Goal: Information Seeking & Learning: Find specific fact

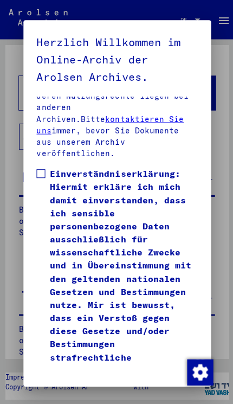
scroll to position [488, 0]
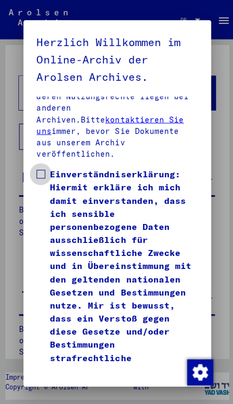
click at [40, 169] on span at bounding box center [40, 173] width 9 height 9
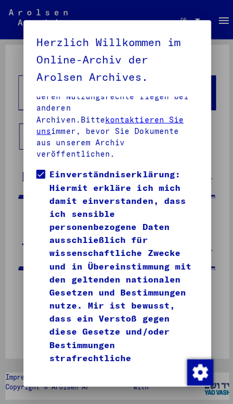
scroll to position [25, 0]
click at [94, 393] on button "Ich stimme zu" at bounding box center [72, 406] width 72 height 26
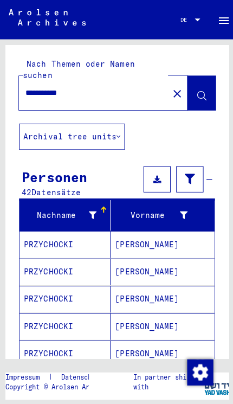
click at [76, 317] on mat-cell "PRZYCHOCKI" at bounding box center [65, 324] width 91 height 27
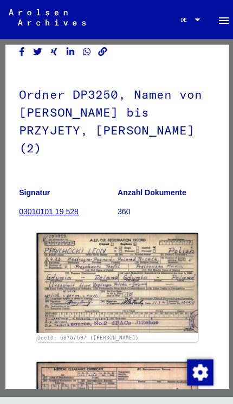
scroll to position [83, 0]
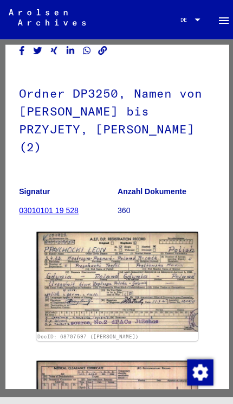
click at [181, 277] on img at bounding box center [116, 279] width 161 height 99
click at [168, 270] on img at bounding box center [116, 279] width 161 height 99
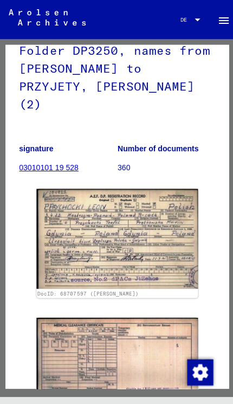
scroll to position [113, 0]
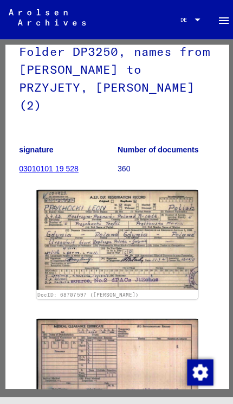
click at [145, 239] on img at bounding box center [116, 238] width 161 height 99
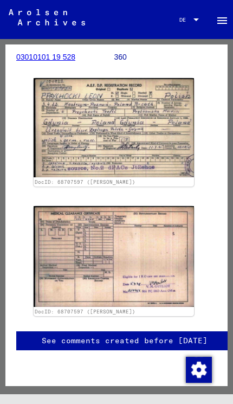
scroll to position [241, 3]
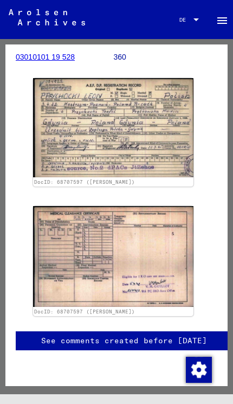
click at [170, 245] on img at bounding box center [113, 256] width 161 height 101
click at [169, 221] on img at bounding box center [113, 256] width 161 height 101
click at [168, 111] on img at bounding box center [113, 127] width 161 height 99
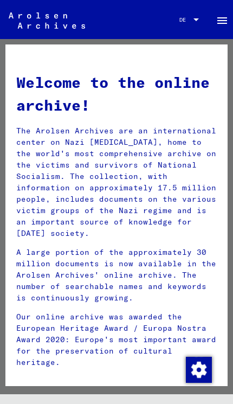
click at [142, 24] on mat-toolbar "Seek Explore the archive Do you have detailed questions or information about th…" at bounding box center [116, 19] width 233 height 39
click at [142, 63] on div "Welcome to the online archive! The Arolsen Archives are an international center…" at bounding box center [116, 218] width 217 height 315
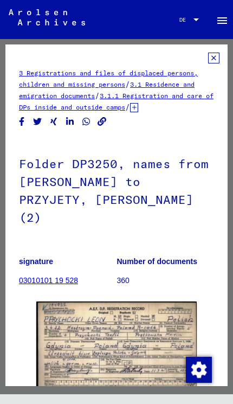
click at [132, 275] on p "360" at bounding box center [166, 280] width 98 height 11
click at [118, 73] on font "3 Registrations and files of displaced persons, children and missing persons" at bounding box center [108, 79] width 179 height 20
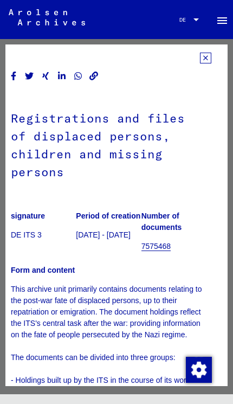
scroll to position [0, 8]
click at [205, 61] on icon at bounding box center [205, 58] width 11 height 11
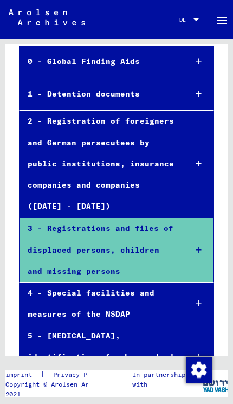
scroll to position [103, 0]
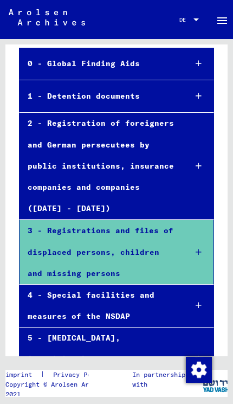
click at [141, 226] on font "3 - Registrations and files of displaced persons, children and missing persons" at bounding box center [101, 252] width 146 height 52
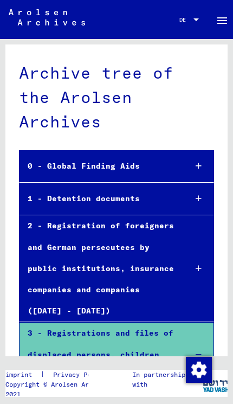
scroll to position [-1, 0]
click at [220, 27] on mat-icon "menu" at bounding box center [222, 20] width 13 height 13
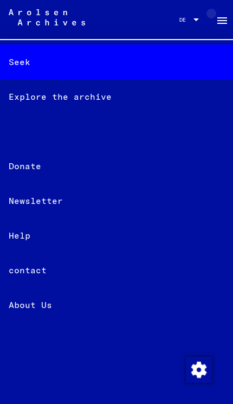
scroll to position [0, 0]
click at [48, 67] on div "Seek" at bounding box center [116, 61] width 233 height 35
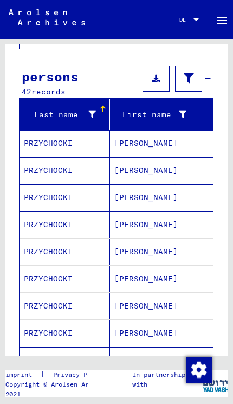
scroll to position [94, 0]
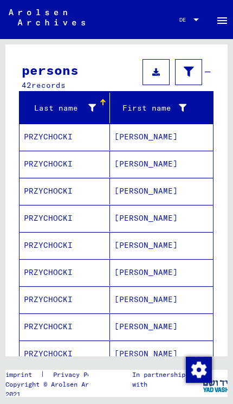
click at [63, 252] on mat-cell "PRZYCHOCKI" at bounding box center [65, 245] width 91 height 27
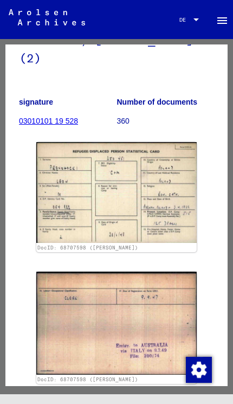
scroll to position [161, 0]
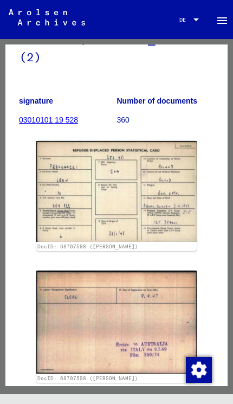
click at [222, 224] on yv-its-full-details "3 Registrations and files of displaced persons, children and missing persons / …" at bounding box center [116, 165] width 222 height 547
click at [181, 206] on img at bounding box center [116, 191] width 161 height 101
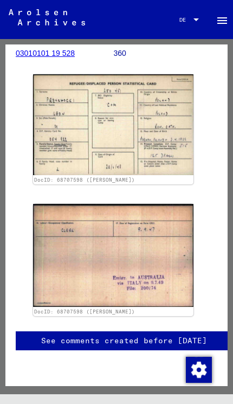
scroll to position [251, 3]
click at [174, 234] on img at bounding box center [113, 255] width 161 height 103
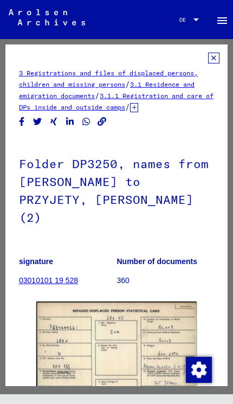
scroll to position [0, 0]
click at [213, 61] on icon at bounding box center [213, 58] width 11 height 11
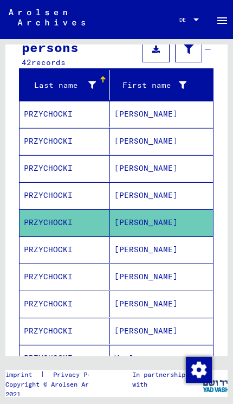
scroll to position [118, 0]
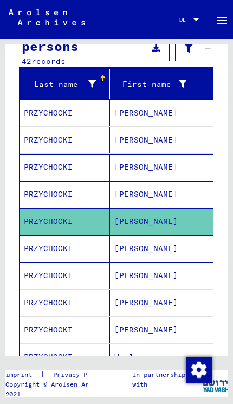
click at [78, 250] on mat-cell "PRZYCHOCKI" at bounding box center [65, 248] width 91 height 27
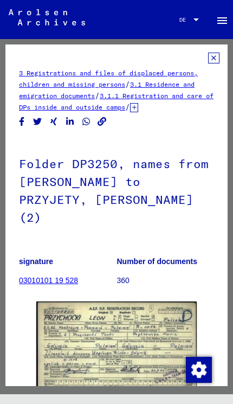
click at [209, 58] on icon at bounding box center [213, 58] width 11 height 11
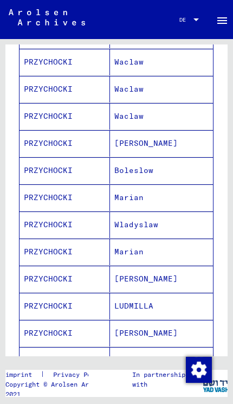
scroll to position [432, 0]
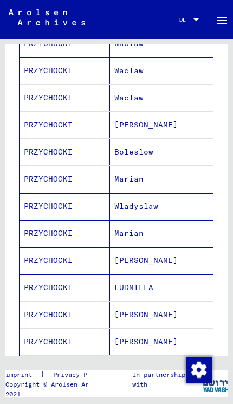
click at [66, 292] on font "PRZYCHOCKI" at bounding box center [48, 288] width 49 height 10
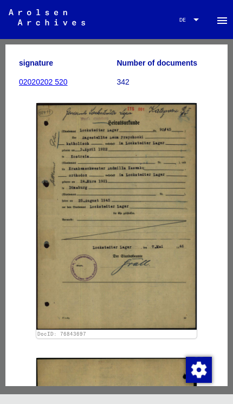
scroll to position [179, 0]
click at [175, 279] on img at bounding box center [116, 216] width 161 height 226
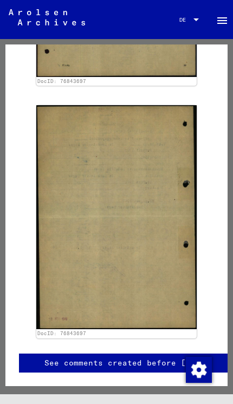
scroll to position [439, 0]
